Goal: Find specific page/section: Find specific page/section

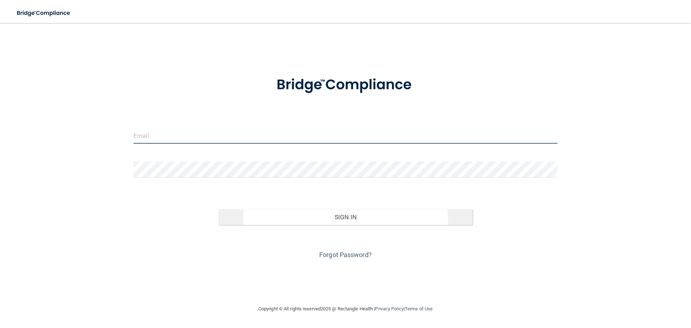
type input "[PERSON_NAME][EMAIL_ADDRESS][DOMAIN_NAME]"
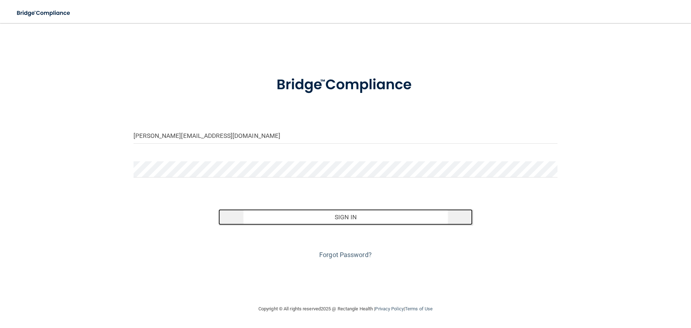
click at [348, 215] on button "Sign In" at bounding box center [345, 217] width 254 height 16
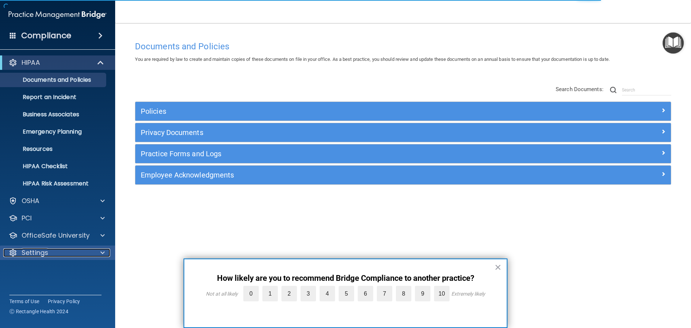
click at [99, 250] on div at bounding box center [101, 252] width 18 height 9
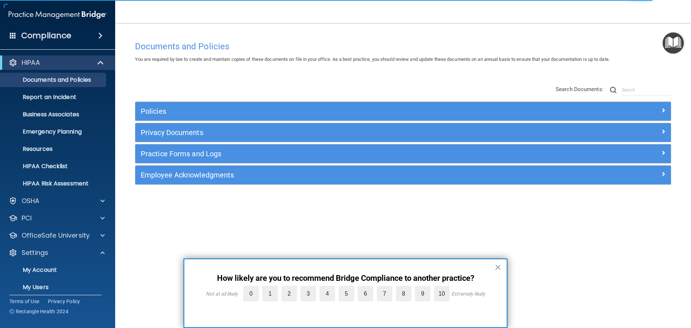
click at [496, 267] on button "×" at bounding box center [497, 267] width 7 height 12
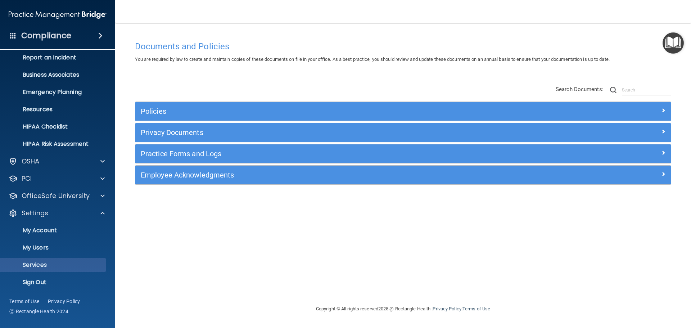
scroll to position [40, 0]
click at [54, 245] on p "My Users" at bounding box center [54, 247] width 98 height 7
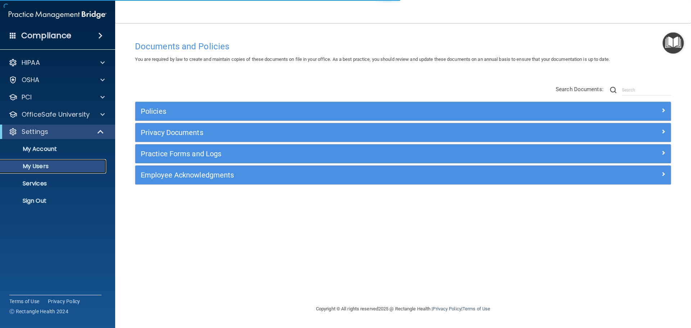
select select "20"
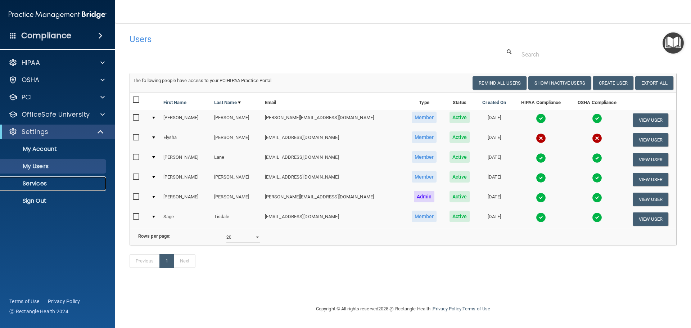
click at [42, 181] on p "Services" at bounding box center [54, 183] width 98 height 7
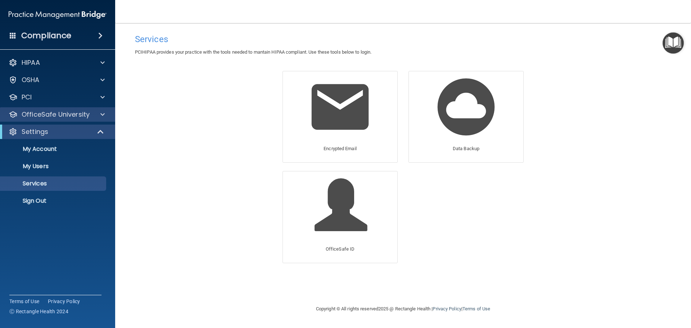
click at [100, 109] on div "OfficeSafe University" at bounding box center [57, 114] width 115 height 14
click at [100, 114] on div at bounding box center [101, 114] width 18 height 9
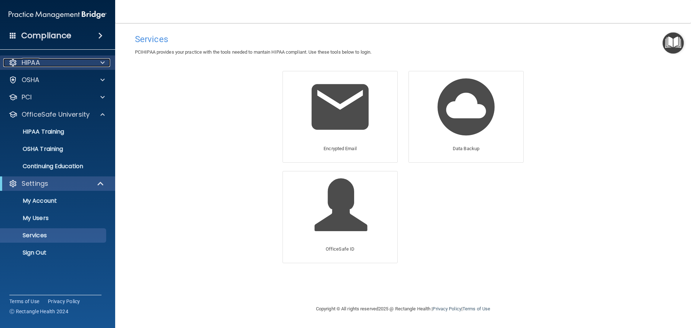
click at [99, 60] on div at bounding box center [101, 62] width 18 height 9
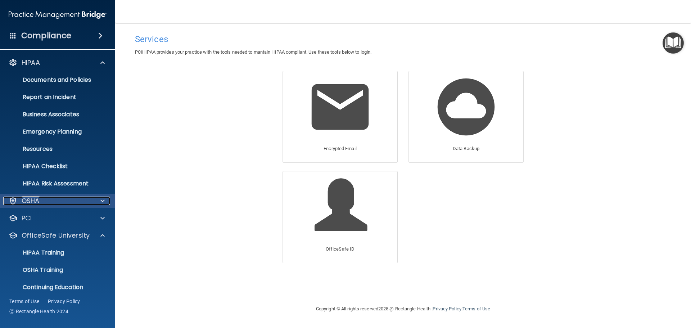
click at [102, 199] on span at bounding box center [102, 200] width 4 height 9
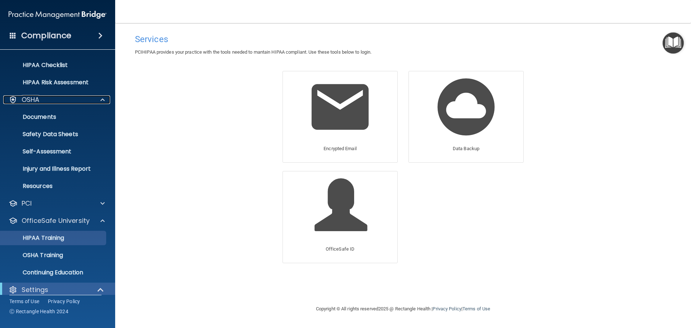
scroll to position [108, 0]
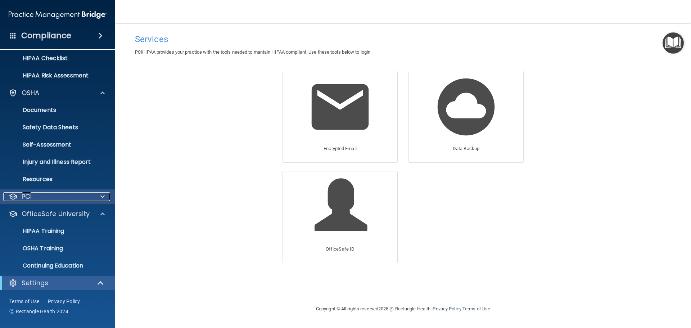
click at [101, 195] on span at bounding box center [102, 196] width 4 height 9
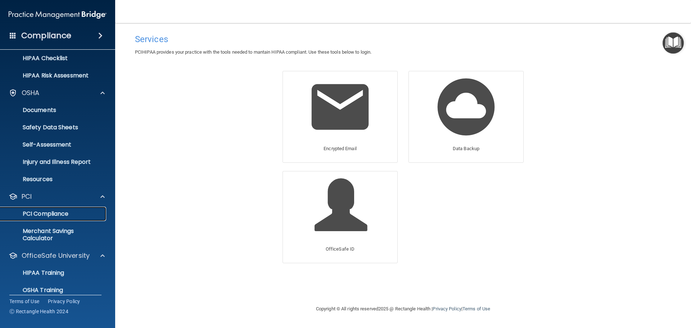
click at [67, 211] on p "PCI Compliance" at bounding box center [54, 213] width 98 height 7
click at [41, 174] on link "Resources" at bounding box center [49, 179] width 113 height 14
